Goal: Use online tool/utility: Utilize a website feature to perform a specific function

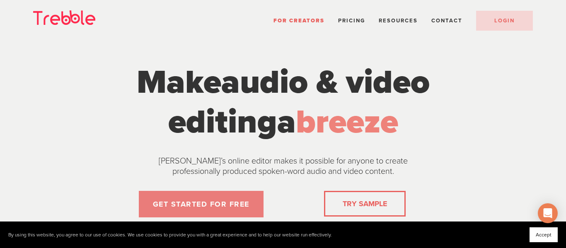
click at [180, 210] on link "GET STARTED FOR FREE" at bounding box center [201, 204] width 125 height 27
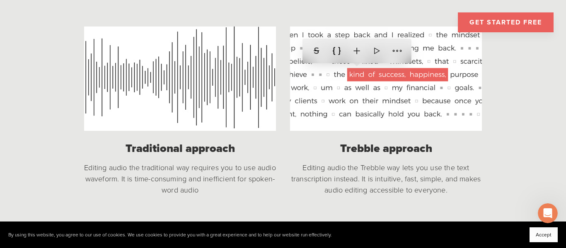
scroll to position [627, 0]
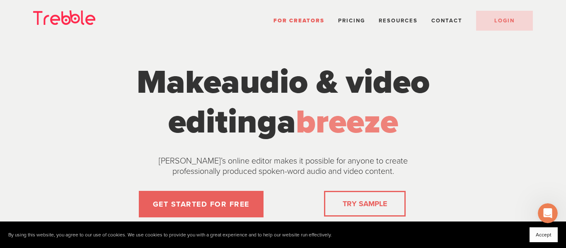
click at [365, 206] on link "TRY SAMPLE" at bounding box center [365, 204] width 51 height 17
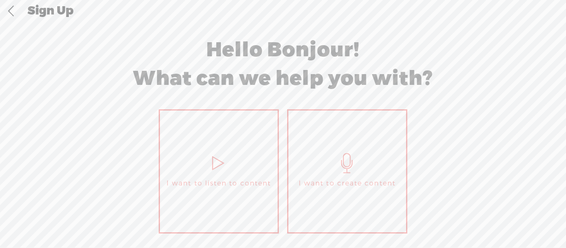
click at [202, 175] on link "I want to listen to content" at bounding box center [219, 171] width 120 height 124
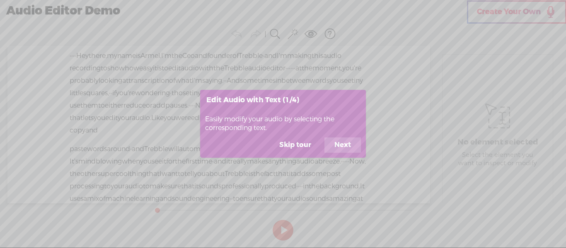
click at [333, 146] on button "Next" at bounding box center [343, 145] width 36 height 16
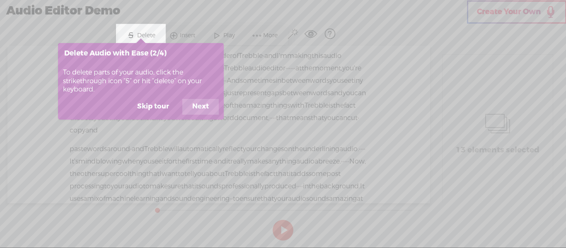
click at [199, 107] on button "Next" at bounding box center [200, 107] width 36 height 16
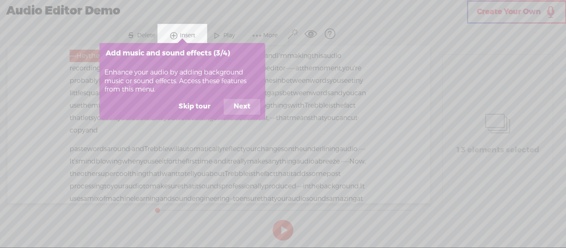
click at [238, 108] on button "Next" at bounding box center [242, 107] width 36 height 16
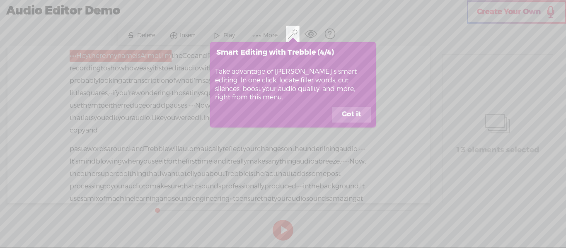
click at [345, 113] on button "Got it" at bounding box center [351, 115] width 39 height 16
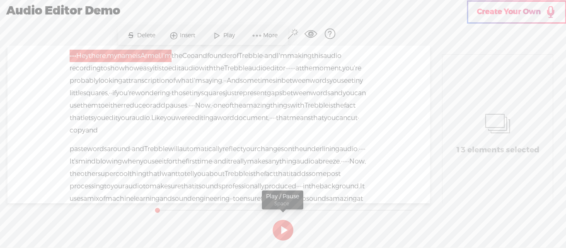
click at [280, 230] on button at bounding box center [283, 230] width 21 height 21
click at [284, 227] on button at bounding box center [283, 230] width 21 height 21
